Goal: Information Seeking & Learning: Learn about a topic

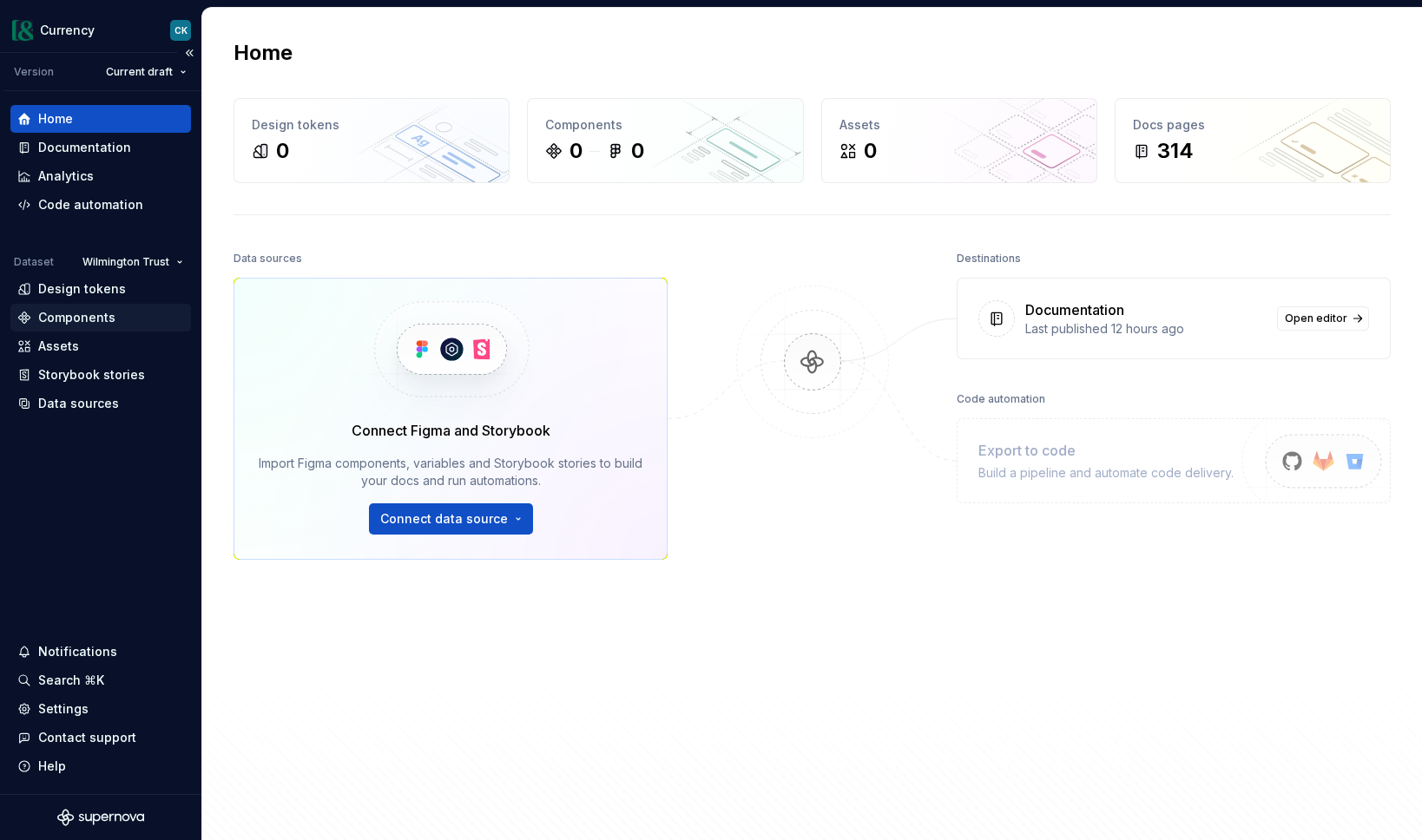
click at [92, 309] on div "Components" at bounding box center [77, 317] width 78 height 18
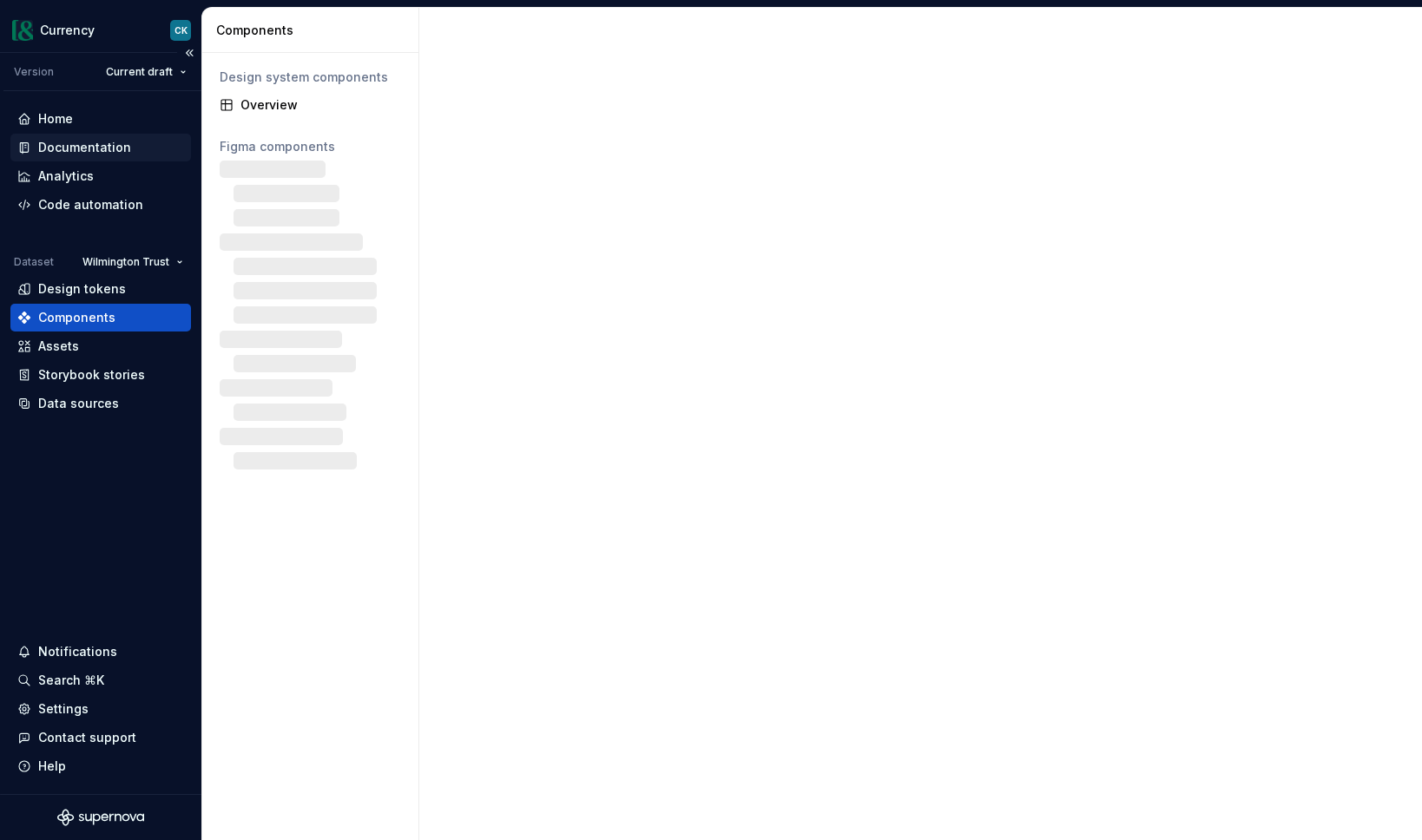
click at [80, 147] on div "Documentation" at bounding box center [84, 147] width 92 height 18
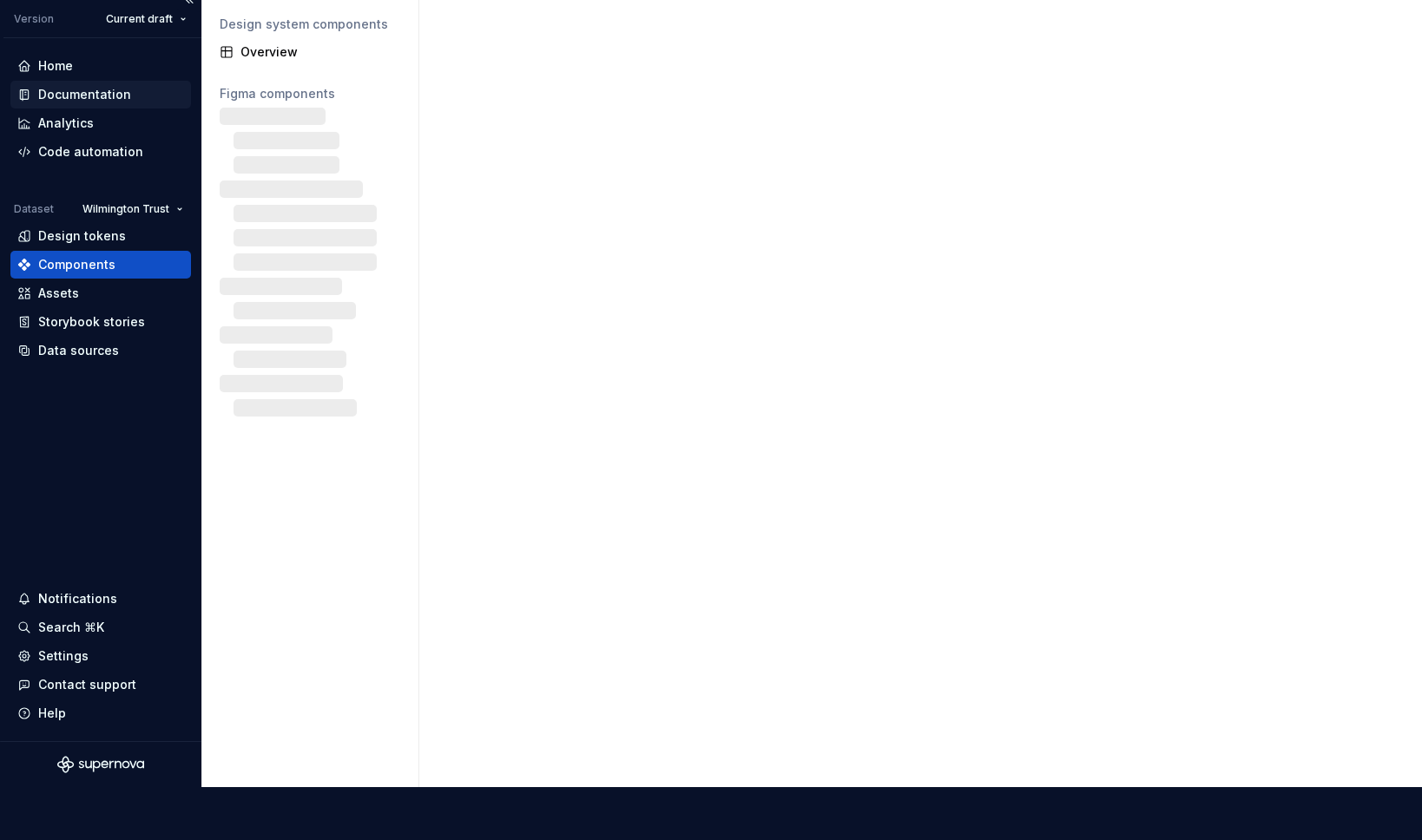
scroll to position [832, 0]
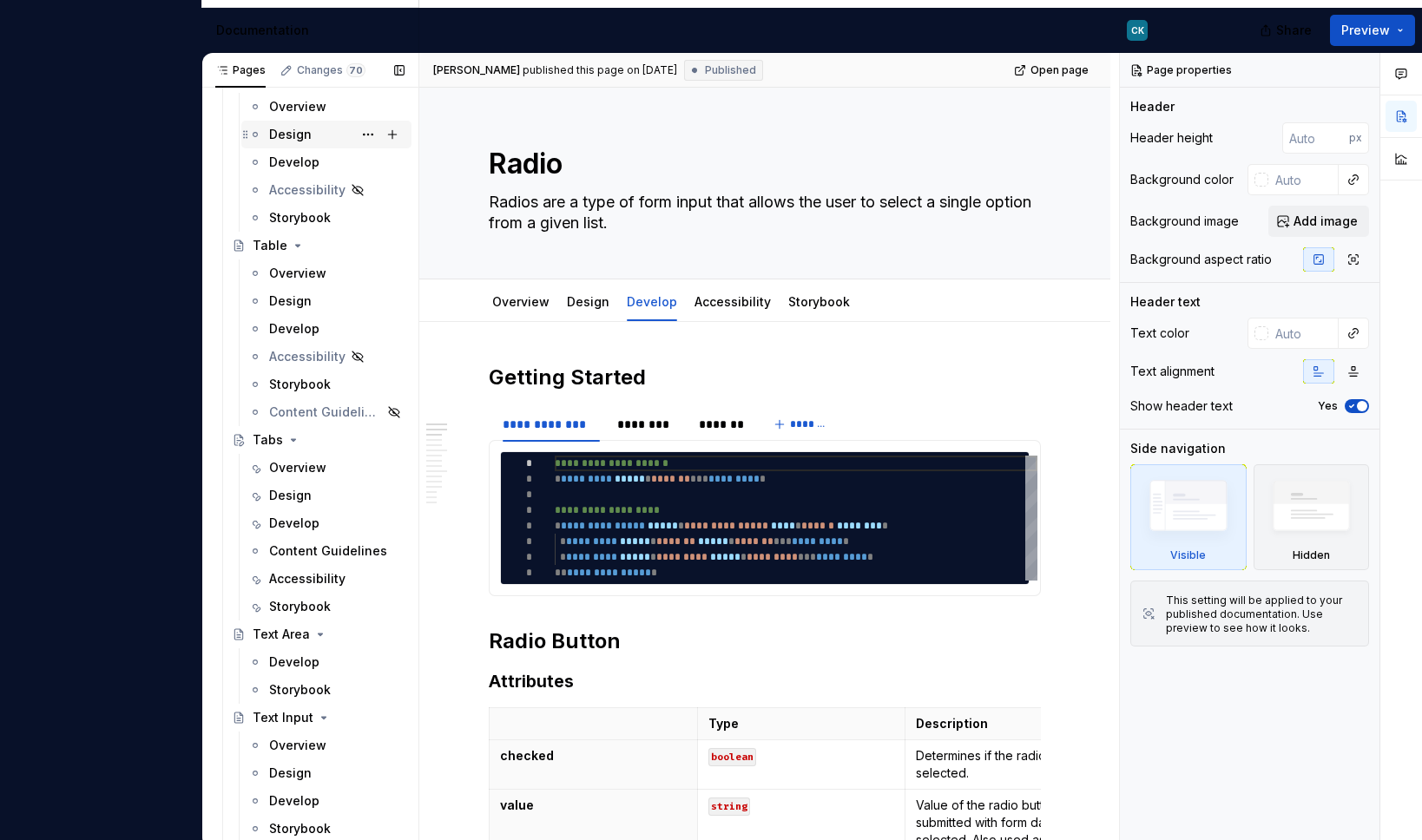
scroll to position [6032, 0]
click at [299, 495] on div "Design" at bounding box center [290, 493] width 43 height 18
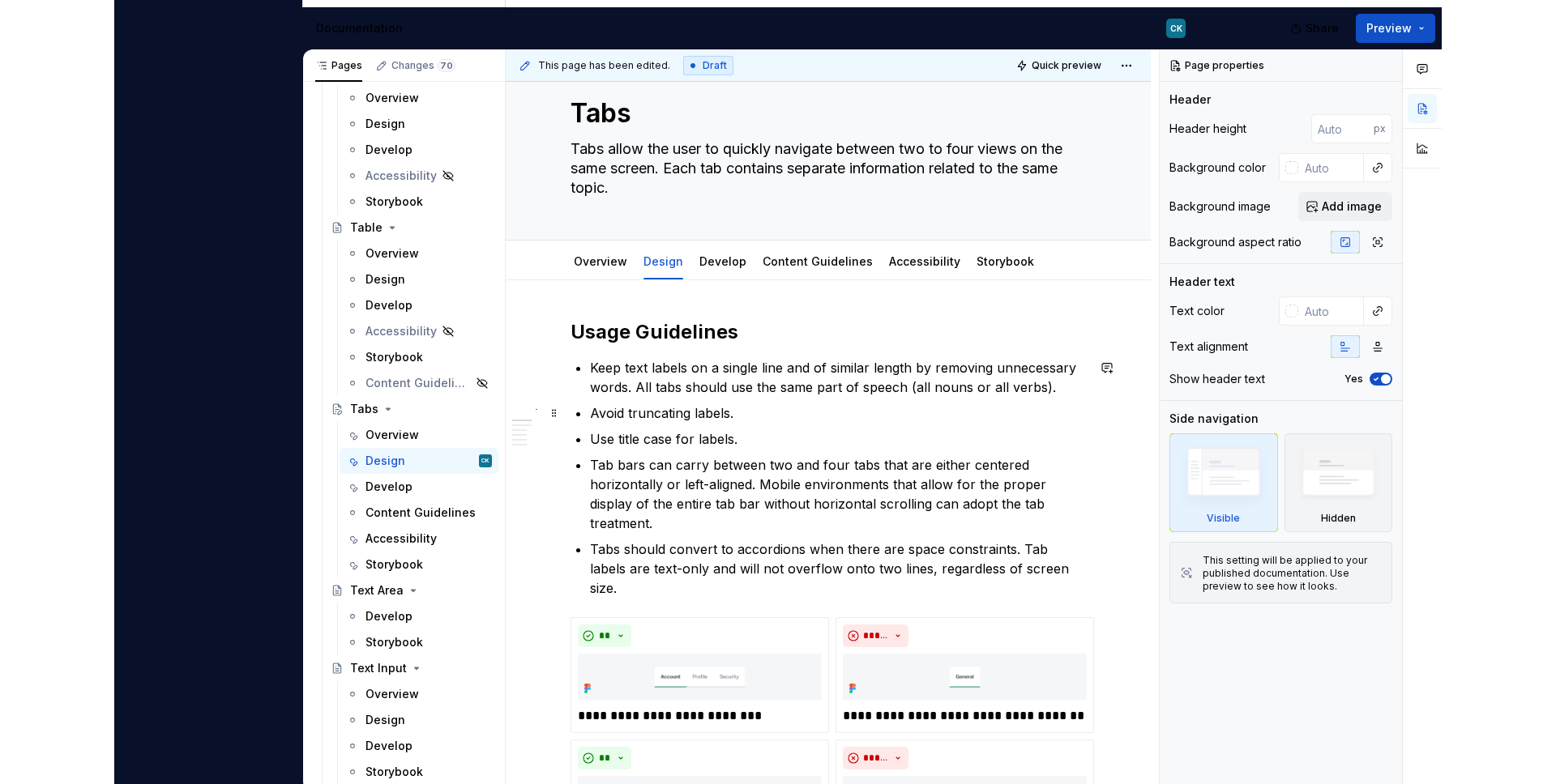
scroll to position [34, 0]
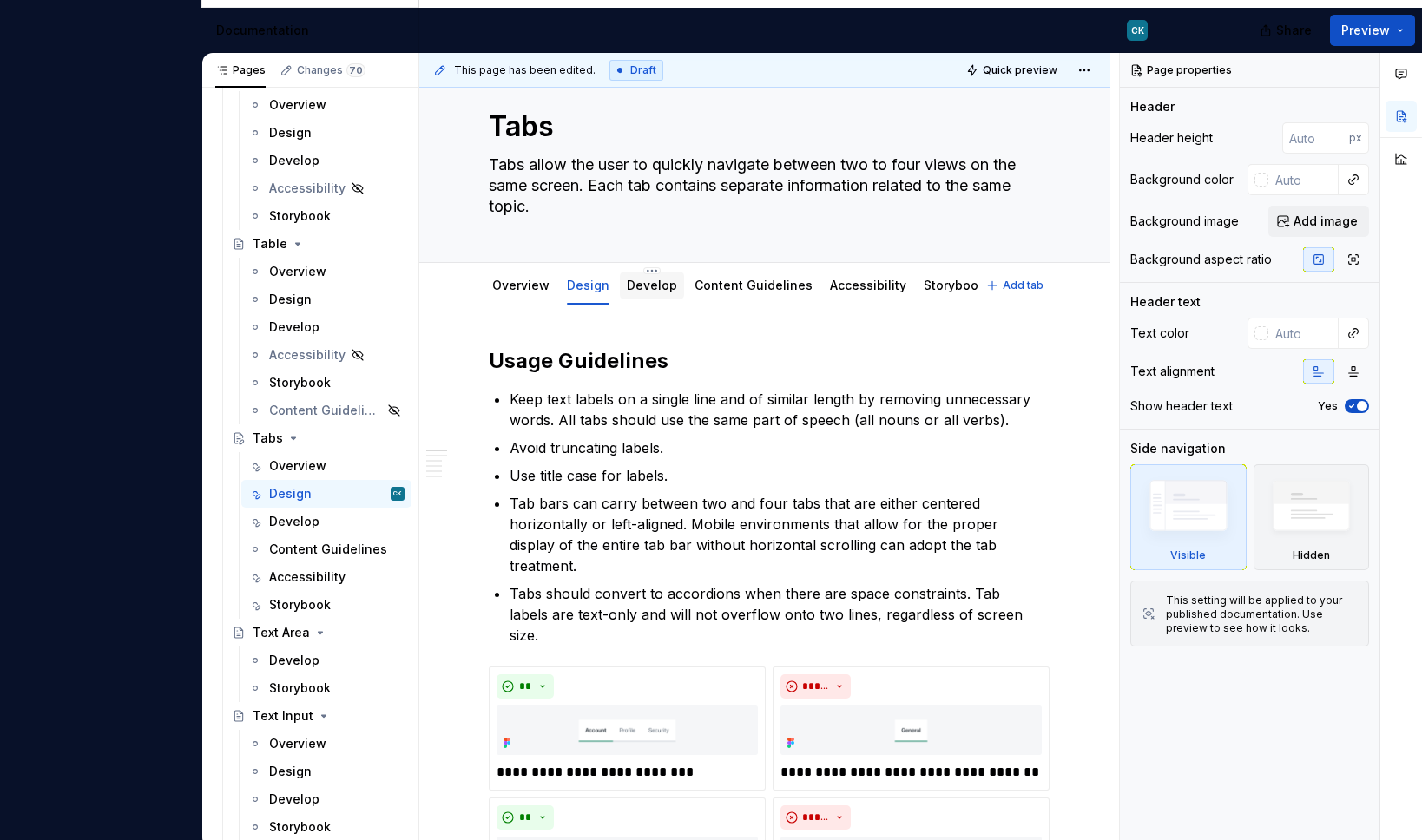
click at [654, 294] on div "Develop" at bounding box center [652, 286] width 50 height 21
click at [640, 295] on div "Develop" at bounding box center [652, 286] width 50 height 21
click at [631, 275] on div "Develop" at bounding box center [652, 286] width 50 height 21
click at [633, 277] on link "Develop" at bounding box center [652, 285] width 50 height 15
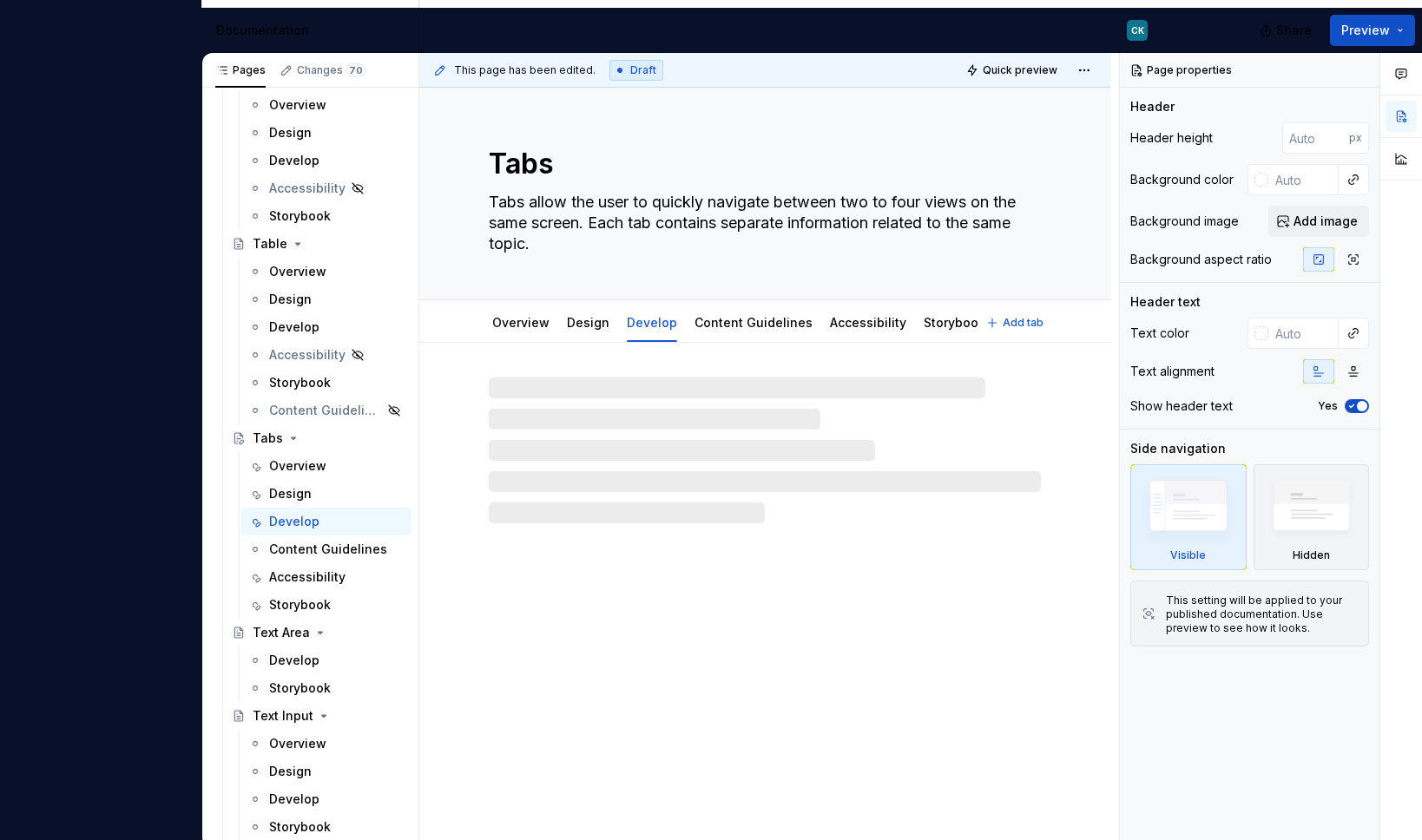
click at [639, 281] on div "Tabs Tabs allow the user to quickly navigate between two to four views on the s…" at bounding box center [765, 193] width 552 height 212
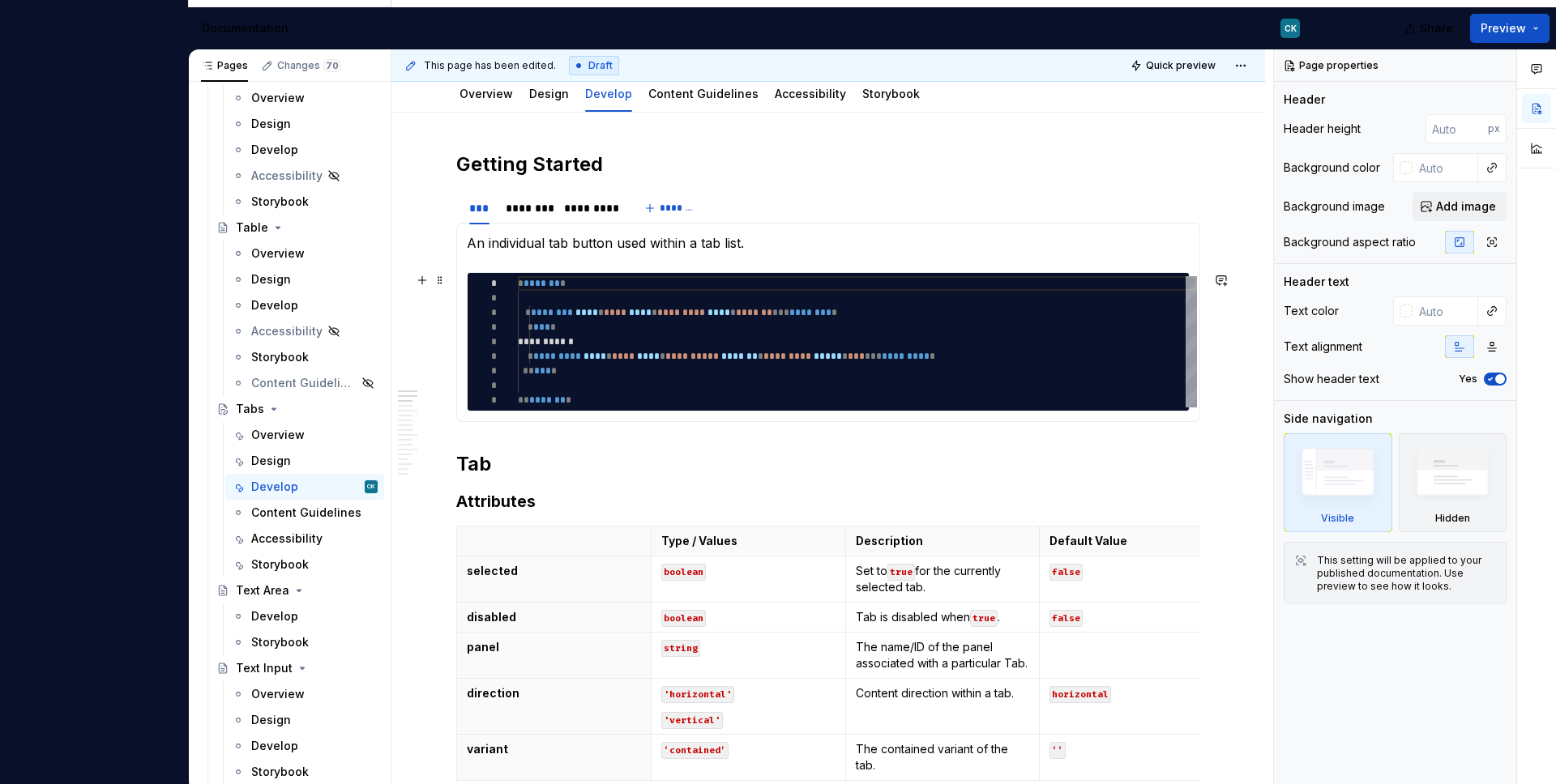
scroll to position [191, 0]
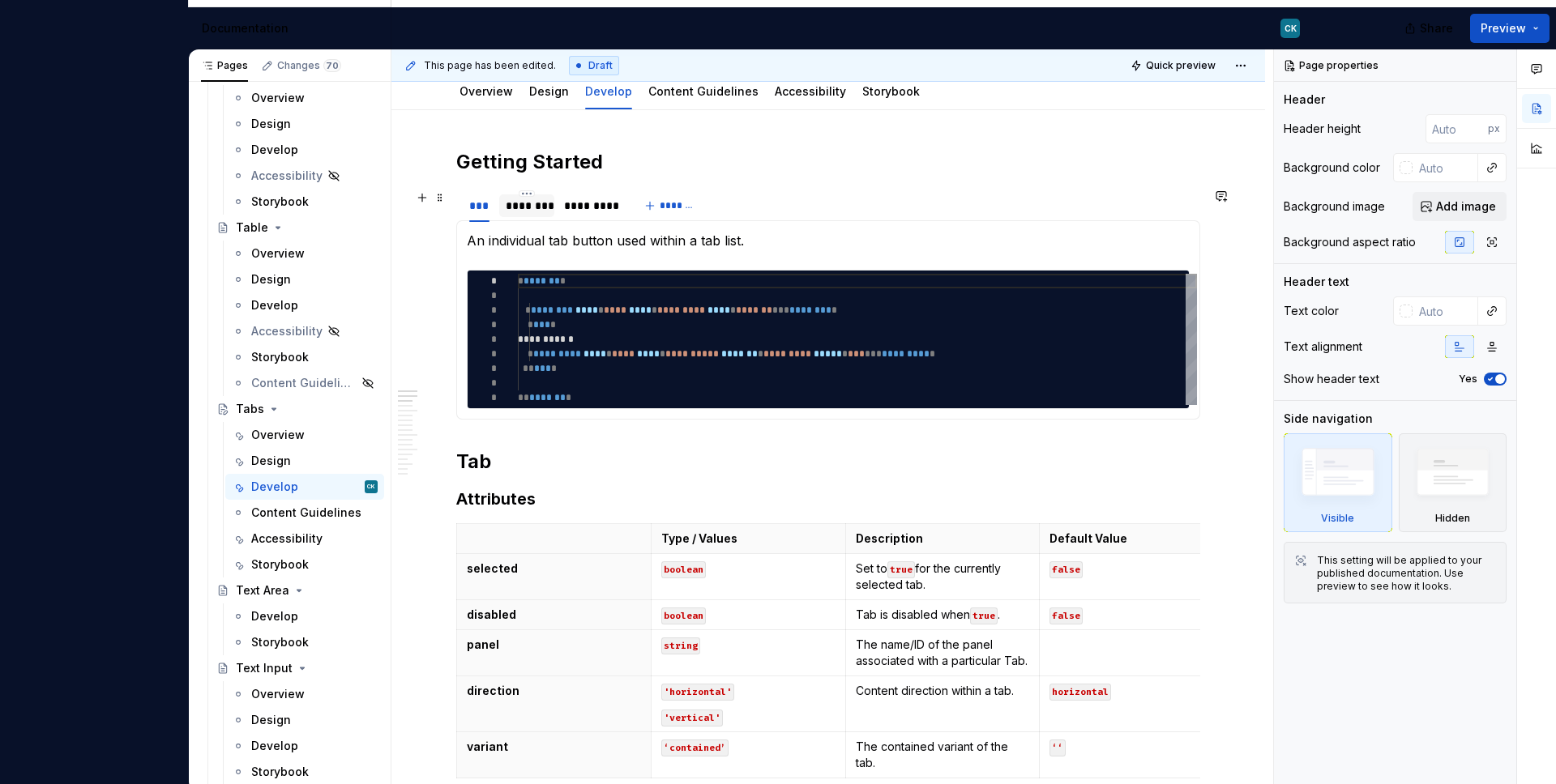
click at [531, 213] on div "********" at bounding box center [526, 205] width 42 height 16
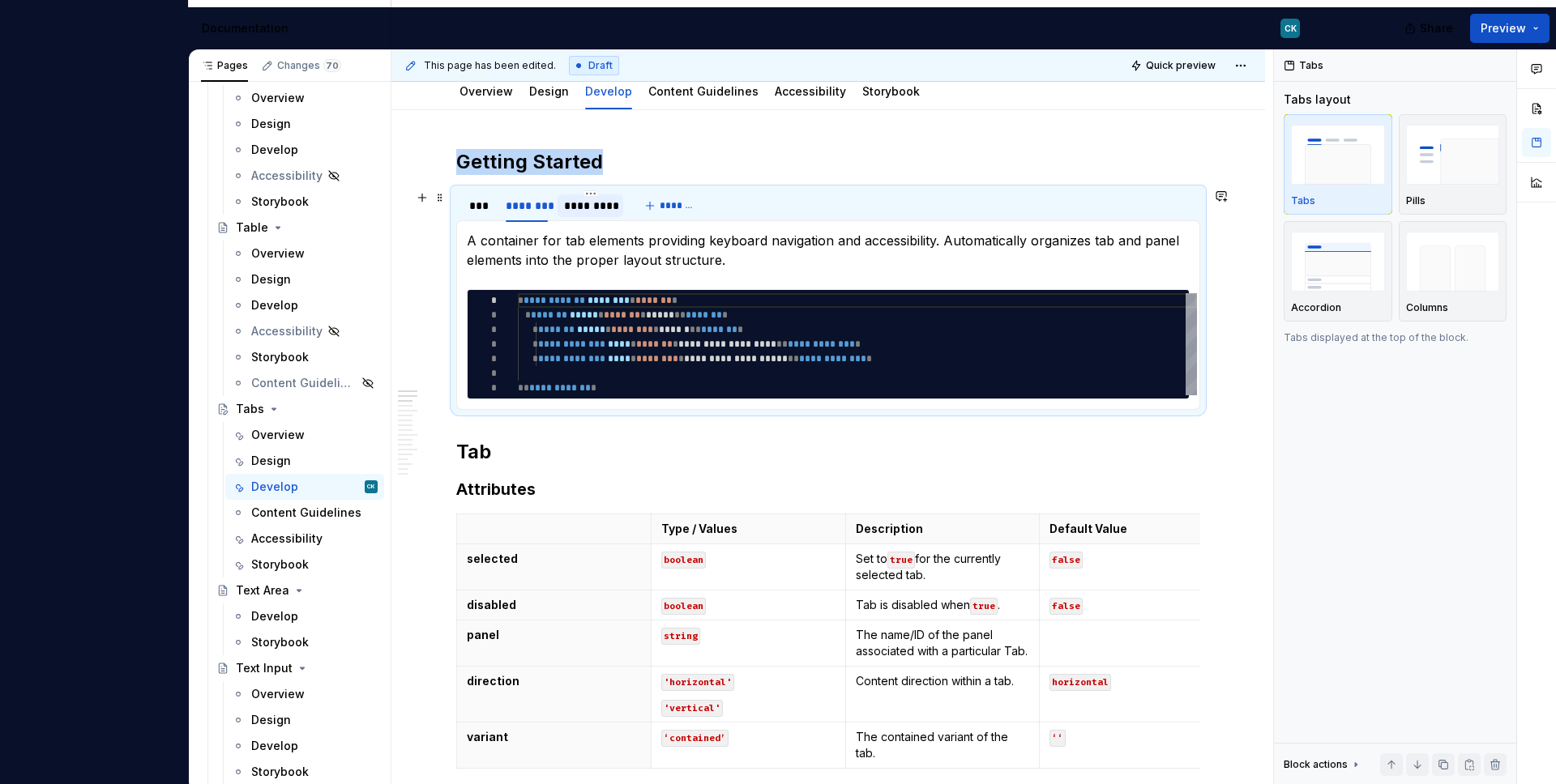
click at [594, 205] on div "*********" at bounding box center [590, 205] width 54 height 16
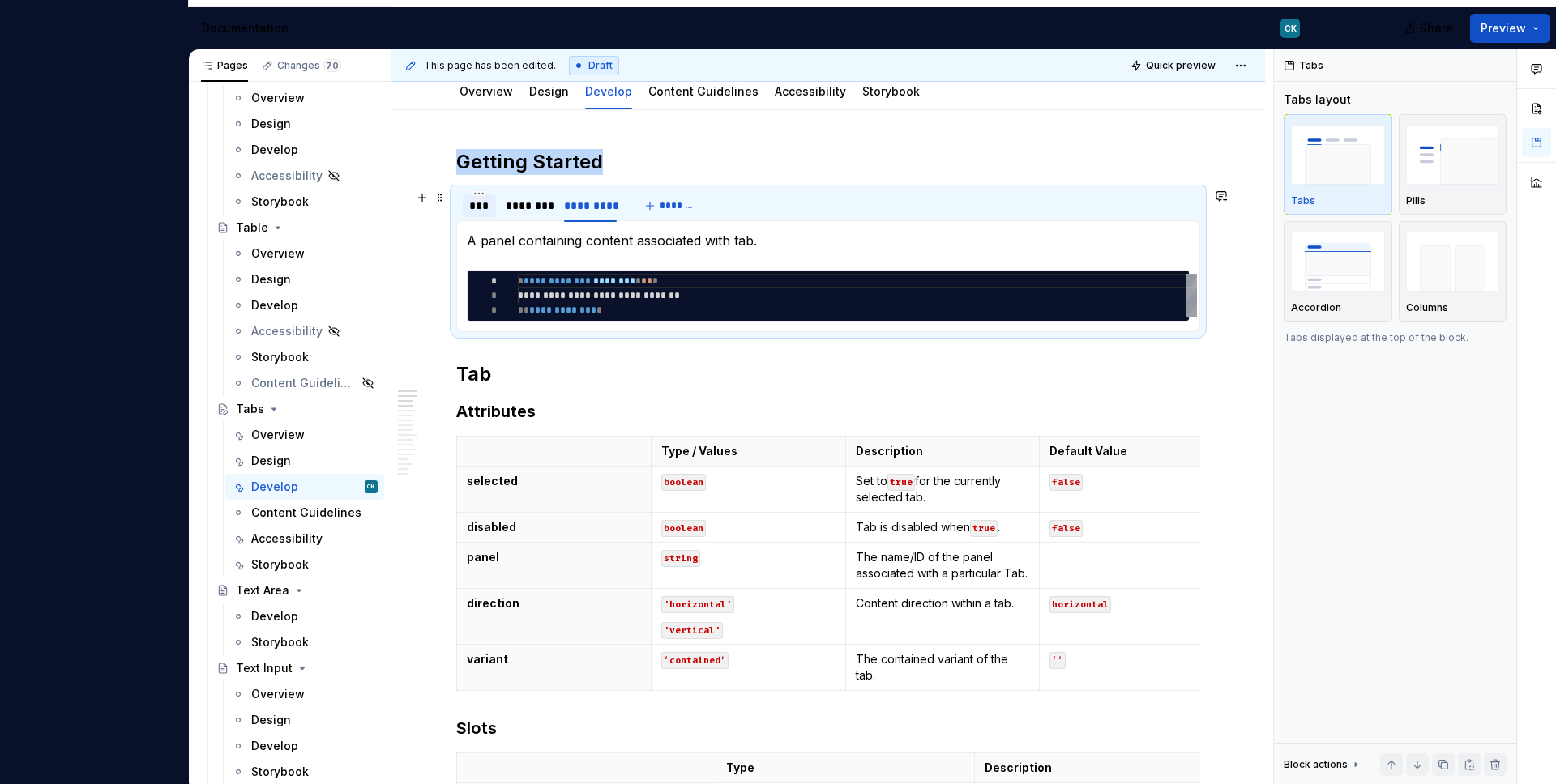
click at [480, 212] on div "***" at bounding box center [479, 205] width 20 height 16
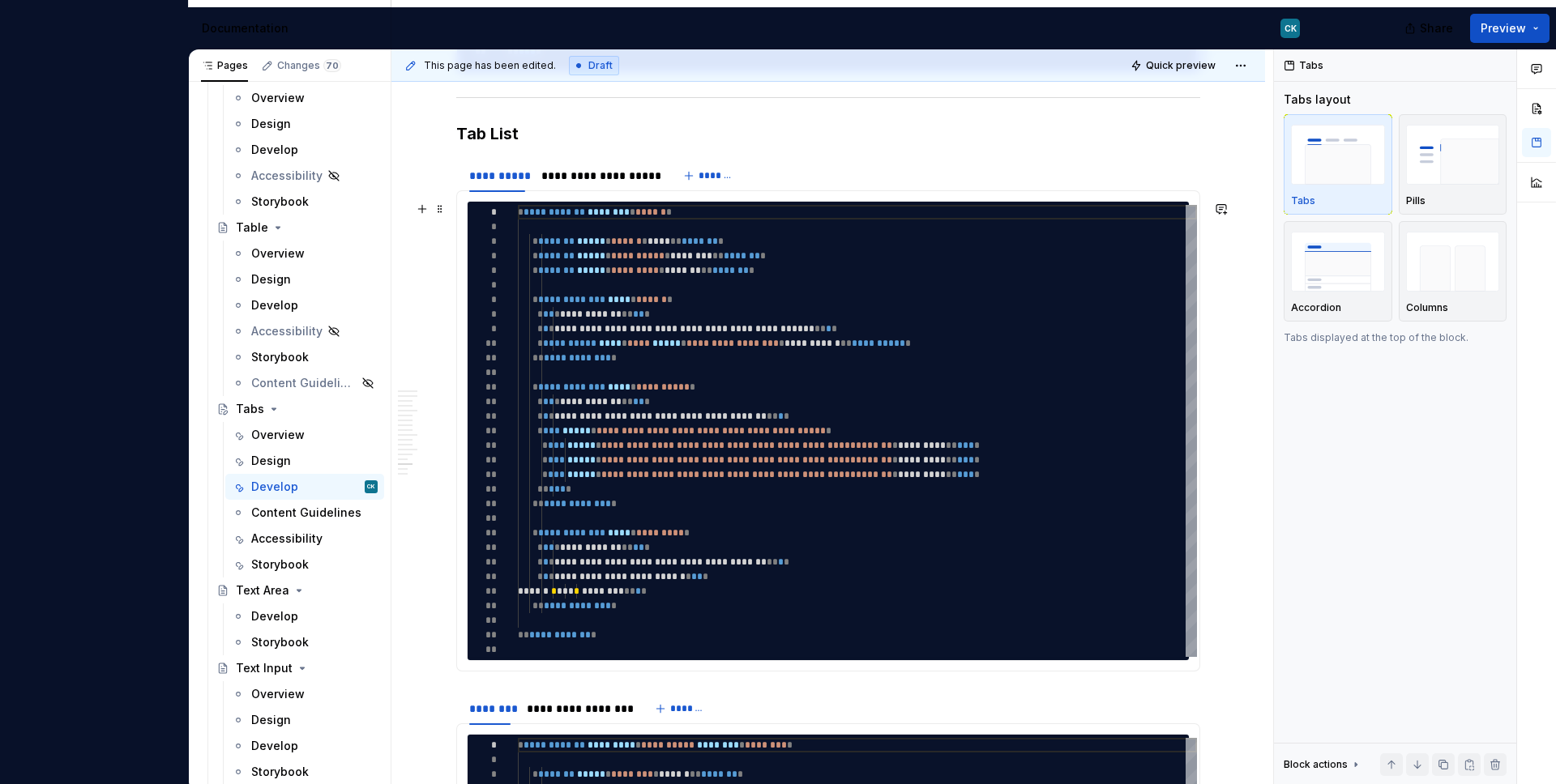
scroll to position [2958, 0]
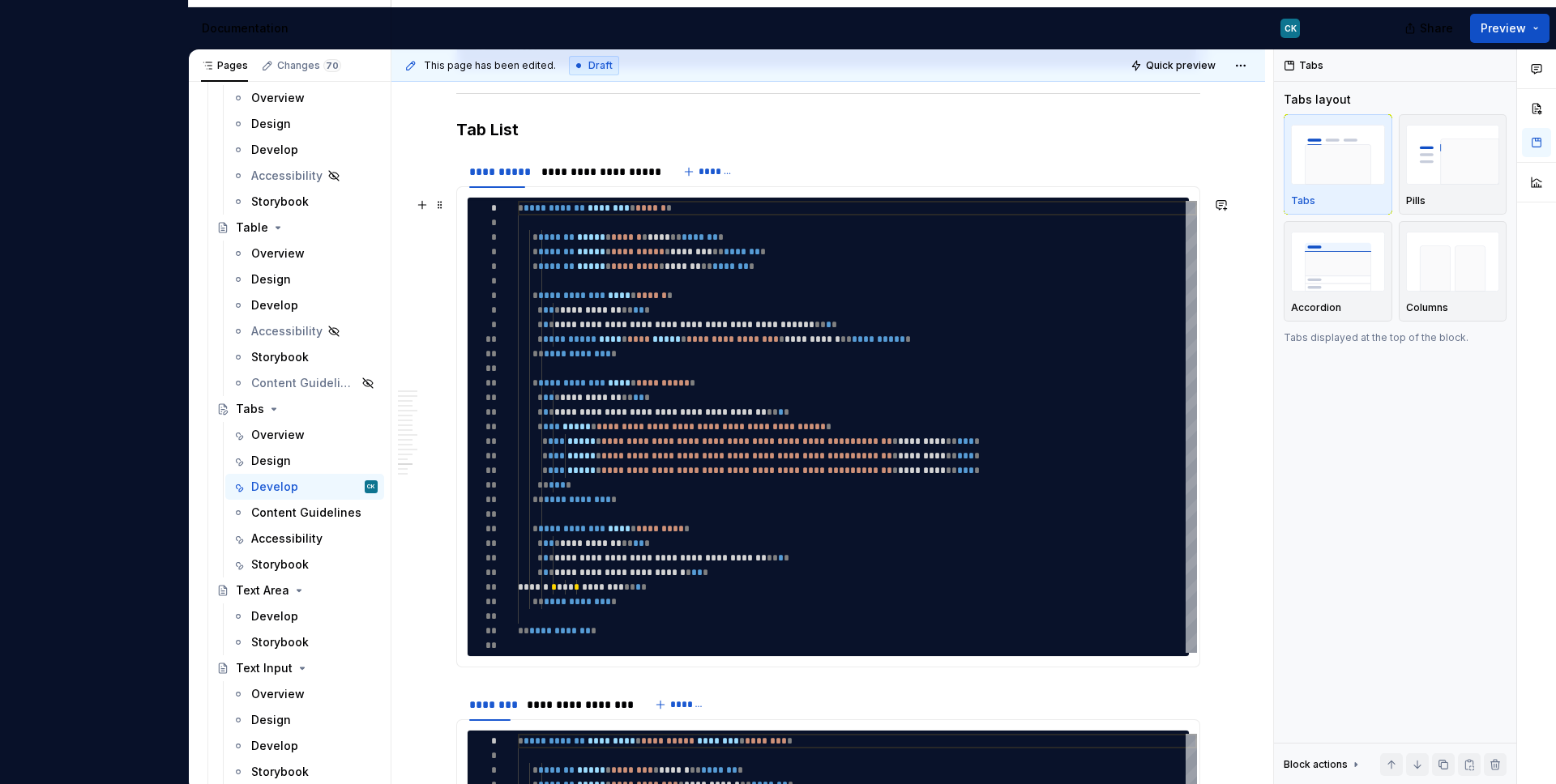
click at [683, 447] on div "**********" at bounding box center [857, 427] width 679 height 452
type textarea "*"
type textarea "**********"
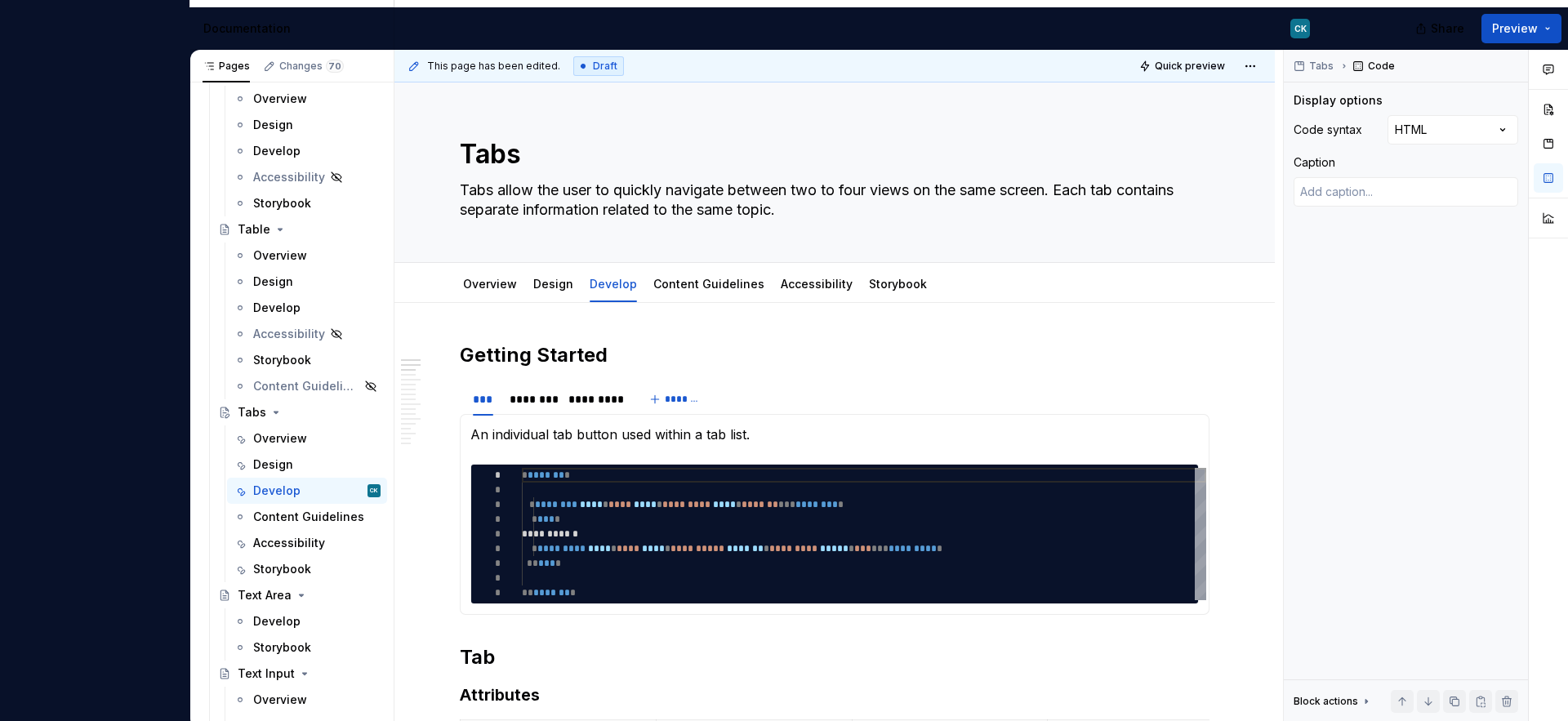
scroll to position [714, 0]
click at [123, 384] on div "Currency CK Version Current draft Home Documentation Analytics Code automation …" at bounding box center [784, 360] width 1568 height 721
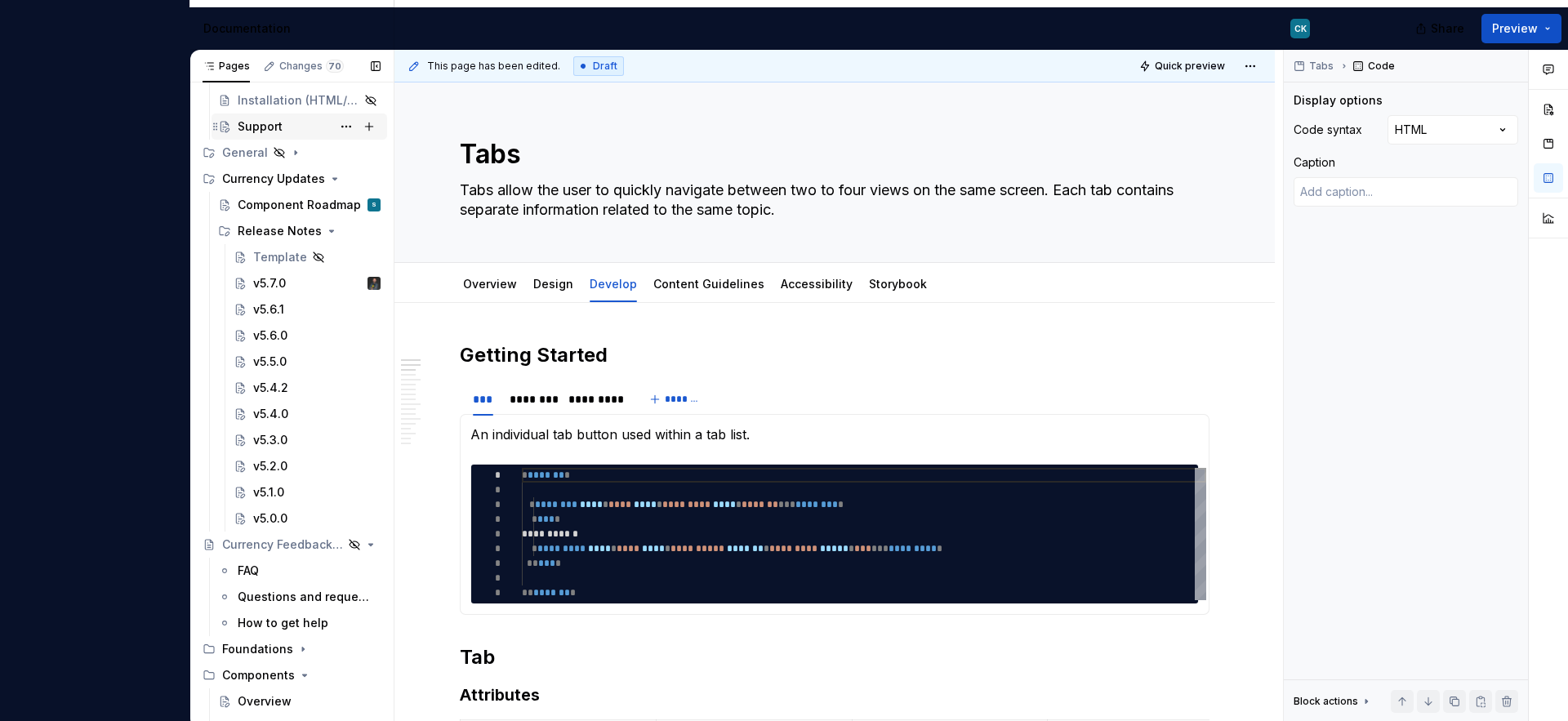
scroll to position [0, 0]
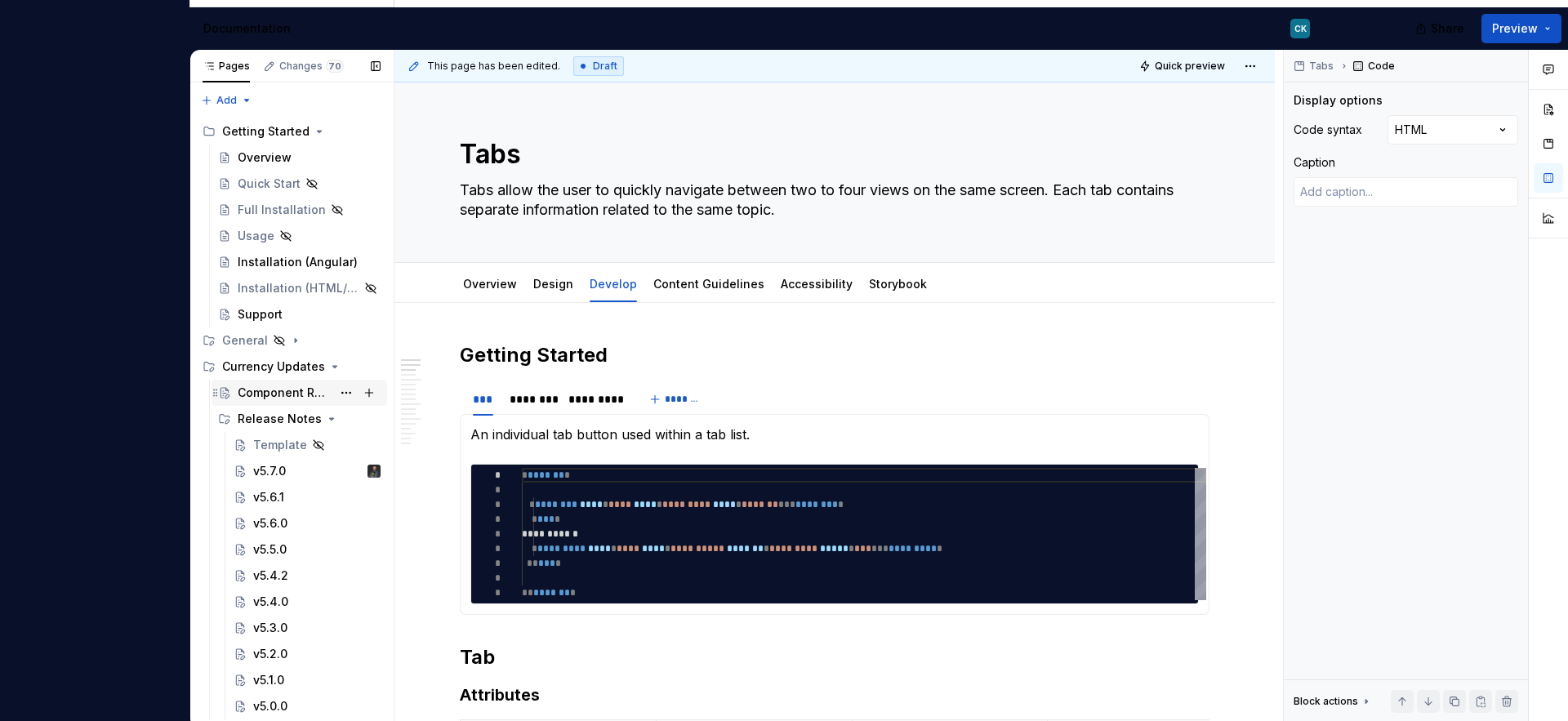
click at [269, 386] on div "Component Roadmap" at bounding box center [284, 392] width 94 height 17
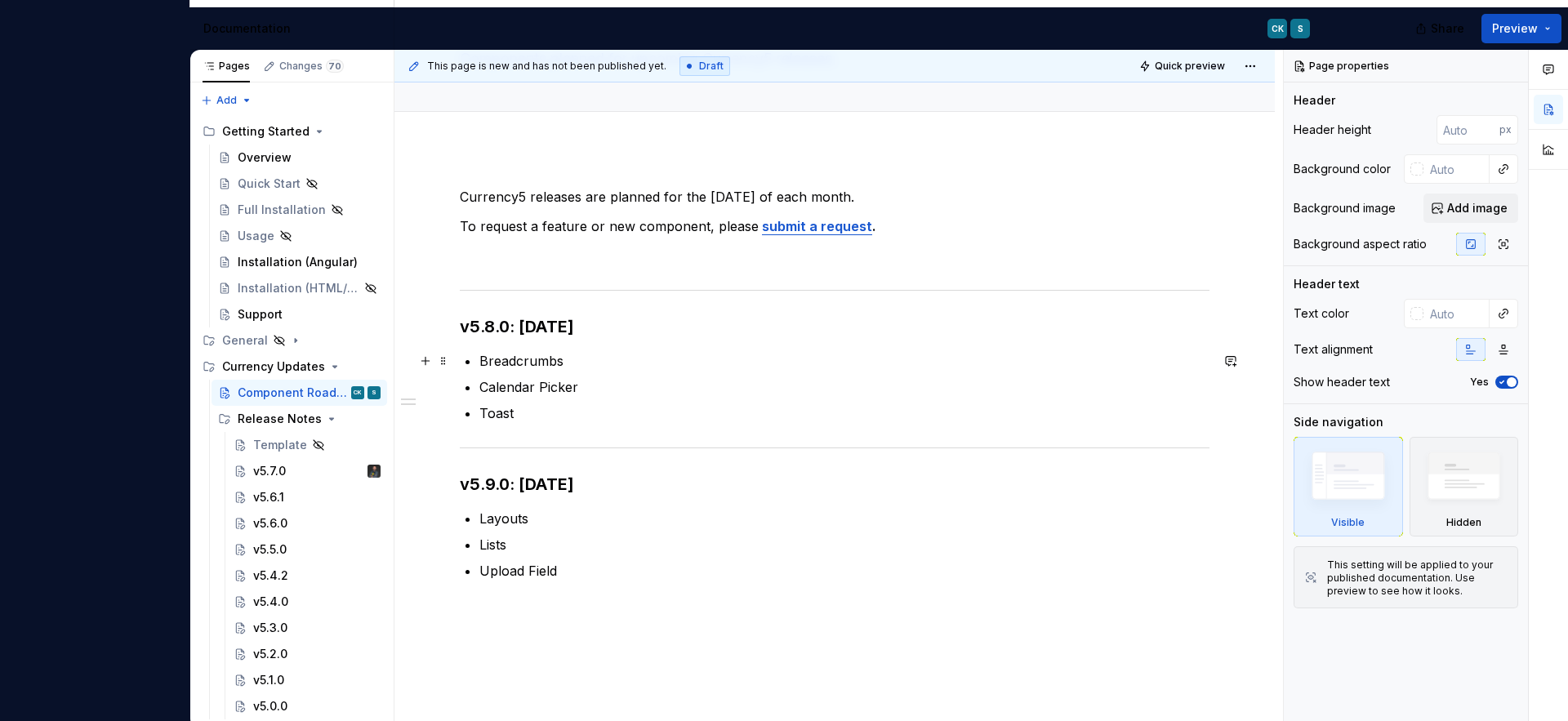
scroll to position [138, 0]
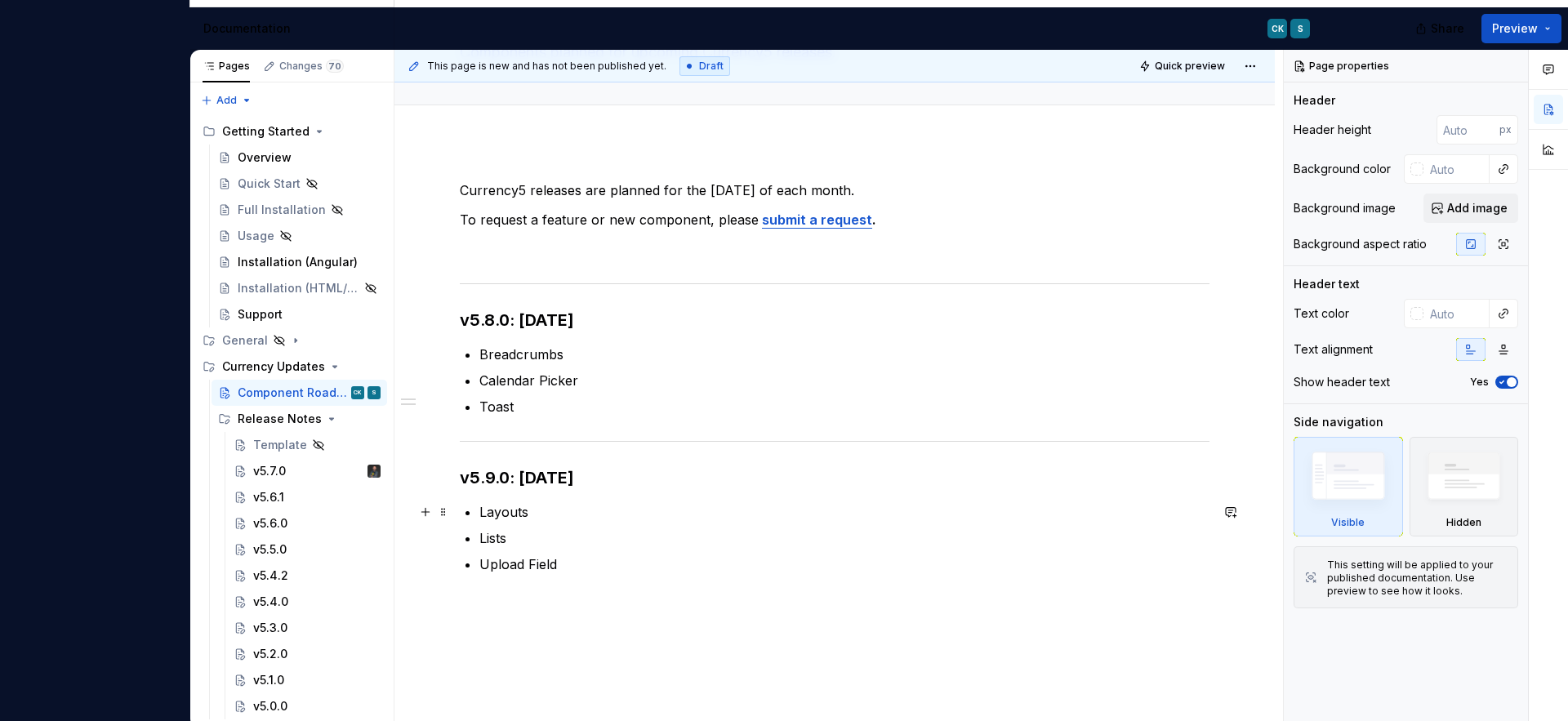
click at [506, 516] on p "Layouts" at bounding box center [844, 511] width 730 height 20
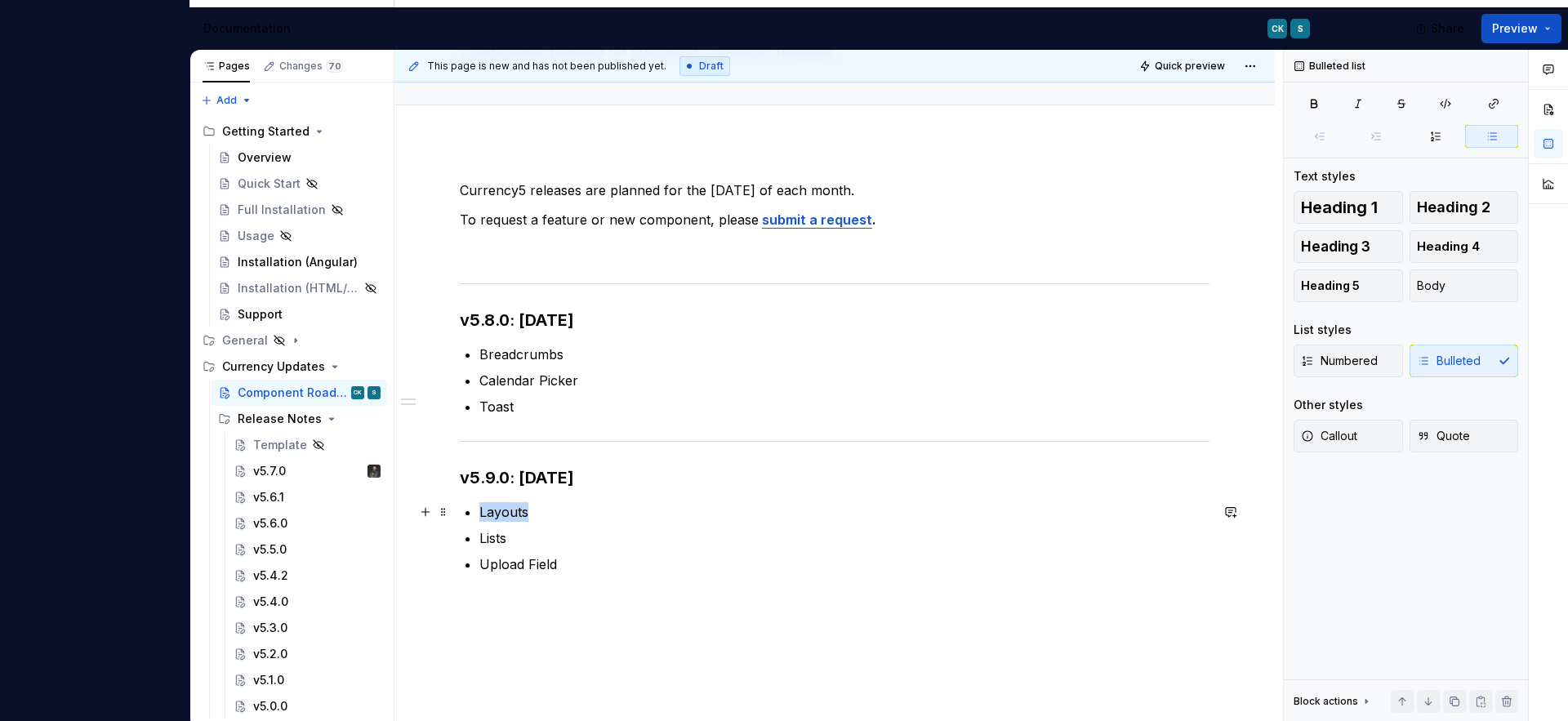
click at [506, 516] on p "Layouts" at bounding box center [844, 511] width 730 height 20
click at [506, 566] on p "Upload Field" at bounding box center [844, 564] width 730 height 20
click at [541, 567] on p "Upload Field" at bounding box center [844, 564] width 730 height 20
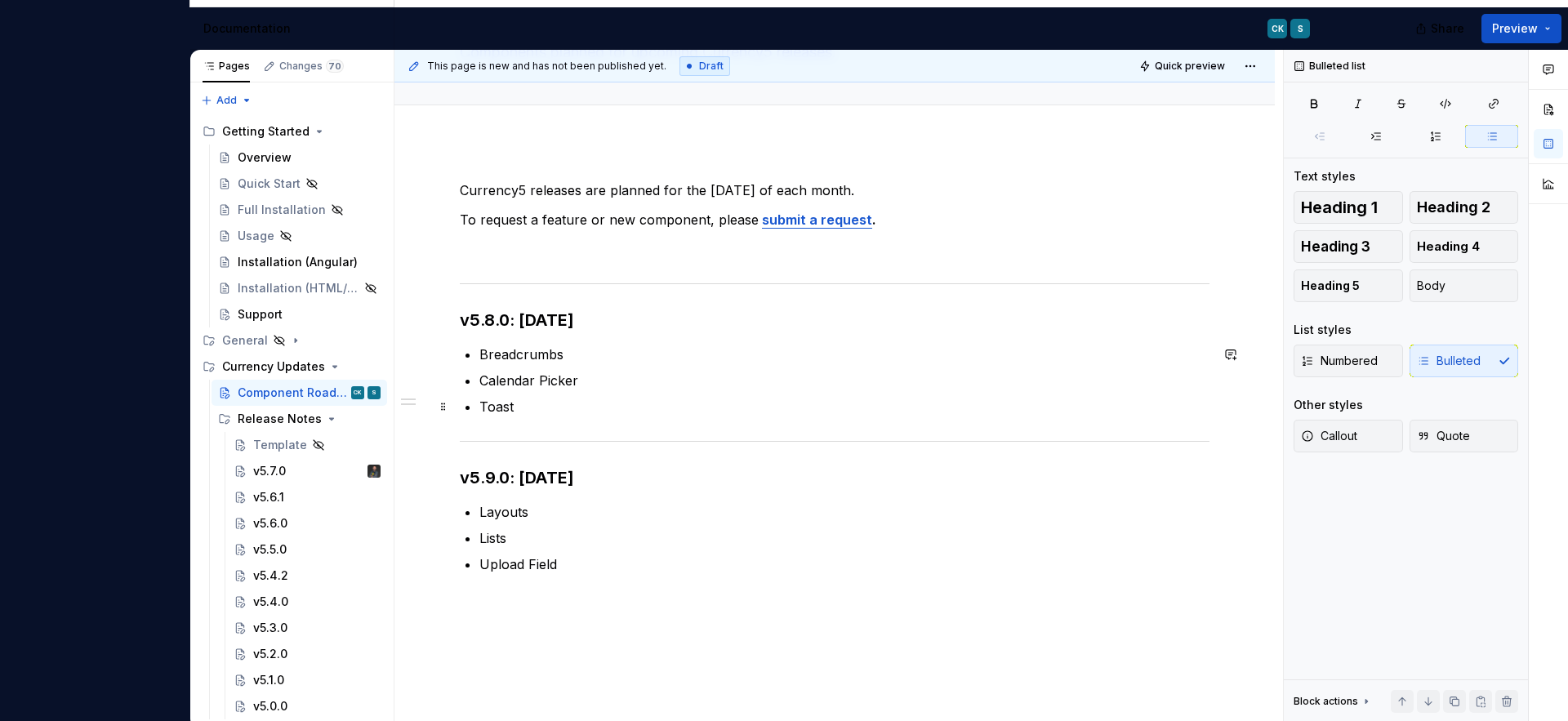
click at [498, 411] on p "Toast" at bounding box center [844, 406] width 730 height 20
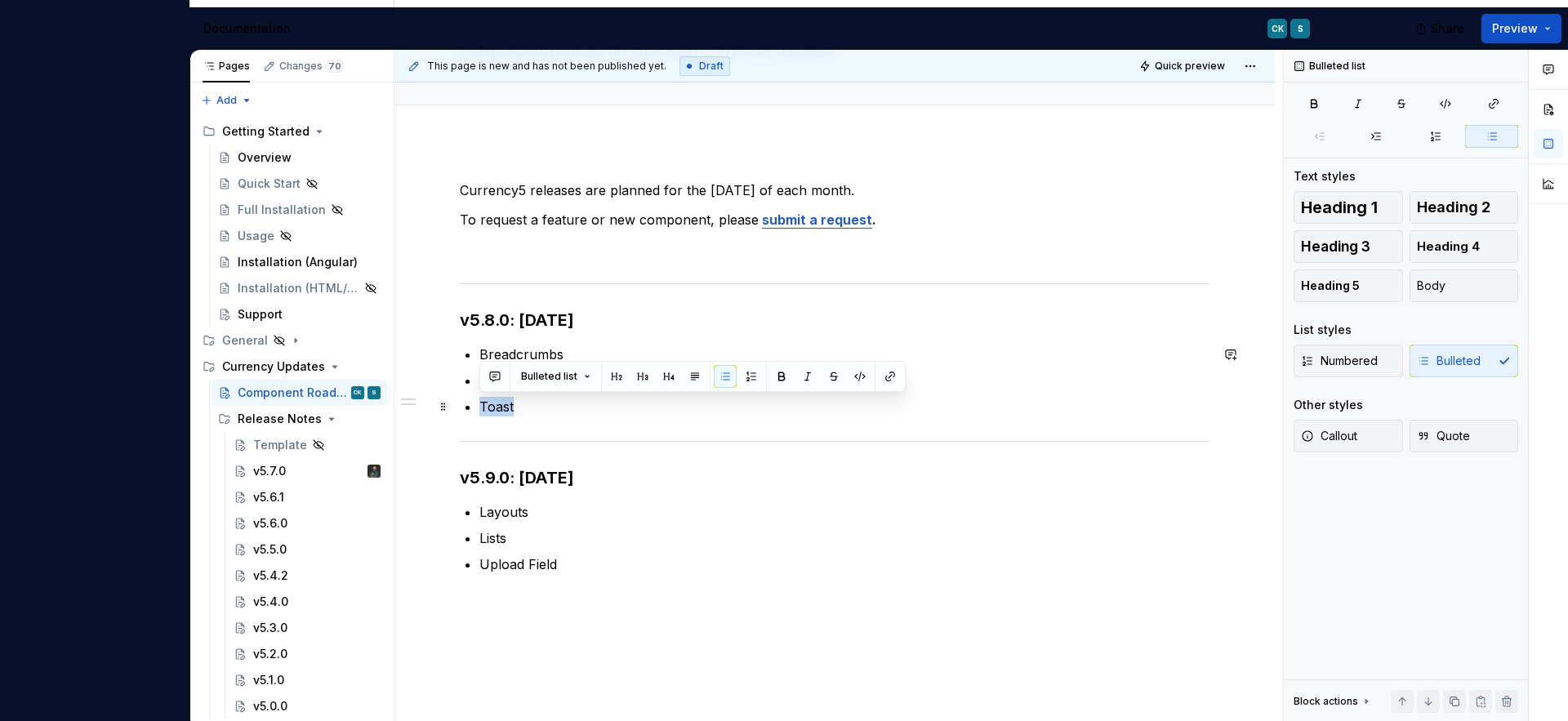
click at [498, 411] on p "Toast" at bounding box center [844, 406] width 730 height 20
type textarea "*"
